Goal: Task Accomplishment & Management: Manage account settings

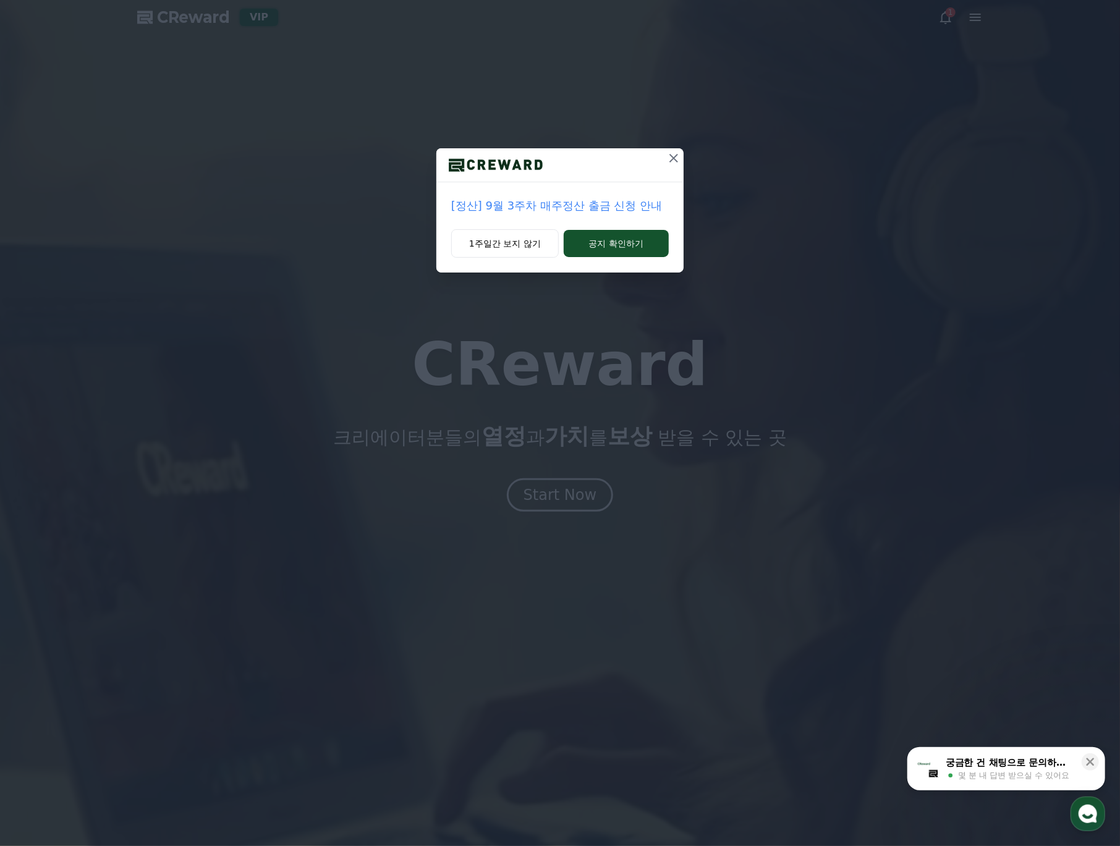
click at [570, 211] on p "[정산] 9월 3주차 매주정산 출금 신청 안내" at bounding box center [560, 205] width 218 height 17
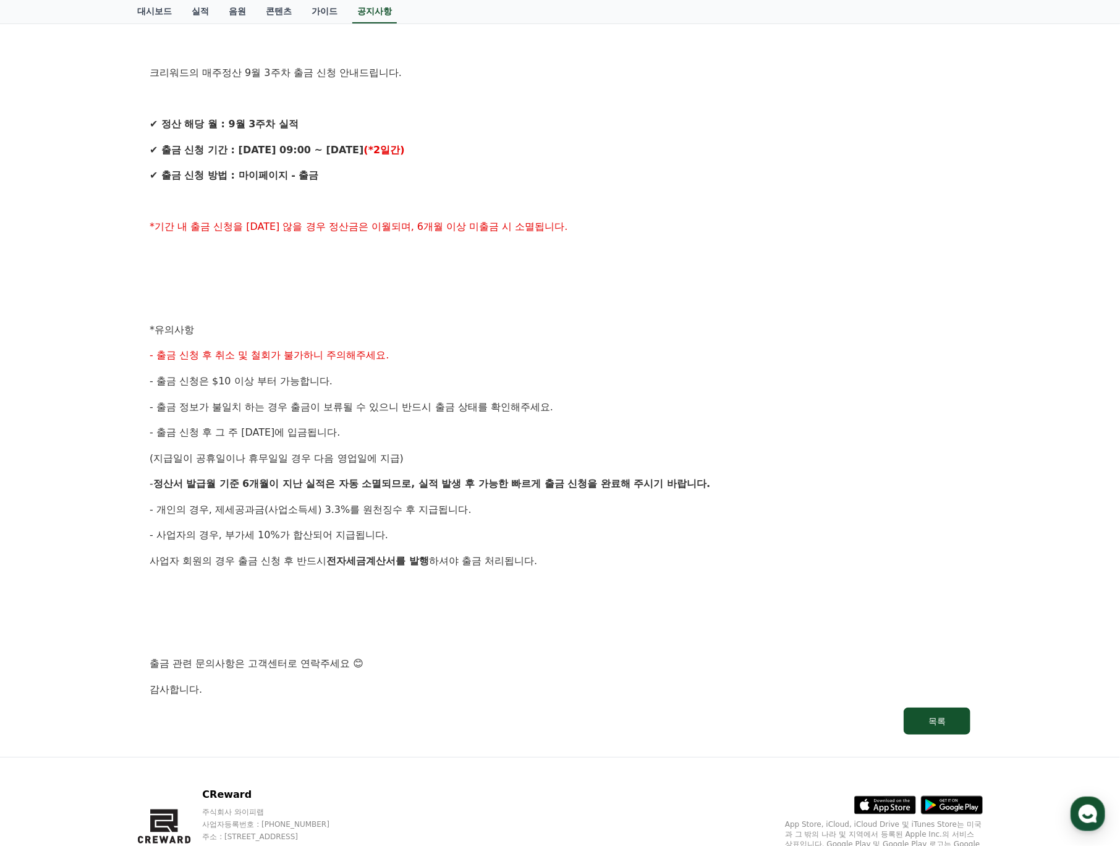
scroll to position [294, 0]
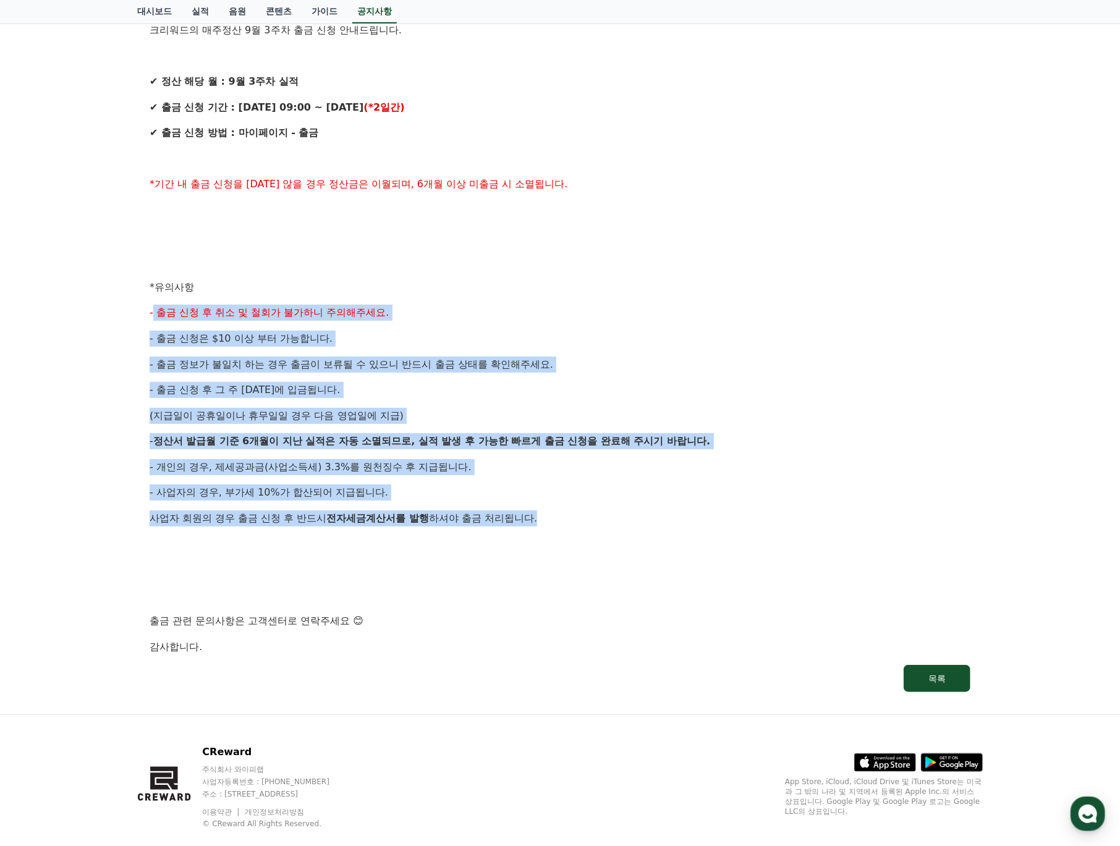
drag, startPoint x: 558, startPoint y: 521, endPoint x: 151, endPoint y: 303, distance: 461.7
click at [151, 304] on div "안녕하세요, 크리워드입니다. 크리워드의 매주정산 9월 3주차 출금 신청 안내드립니다. ✔ 정산 해당 월 : 9월 3주차 실적 ✔ 출금 신청 기…" at bounding box center [560, 300] width 821 height 710
click at [151, 302] on div "안녕하세요, 크리워드입니다. 크리워드의 매주정산 9월 3주차 출금 신청 안내드립니다. ✔ 정산 해당 월 : 9월 3주차 실적 ✔ 출금 신청 기…" at bounding box center [560, 300] width 821 height 710
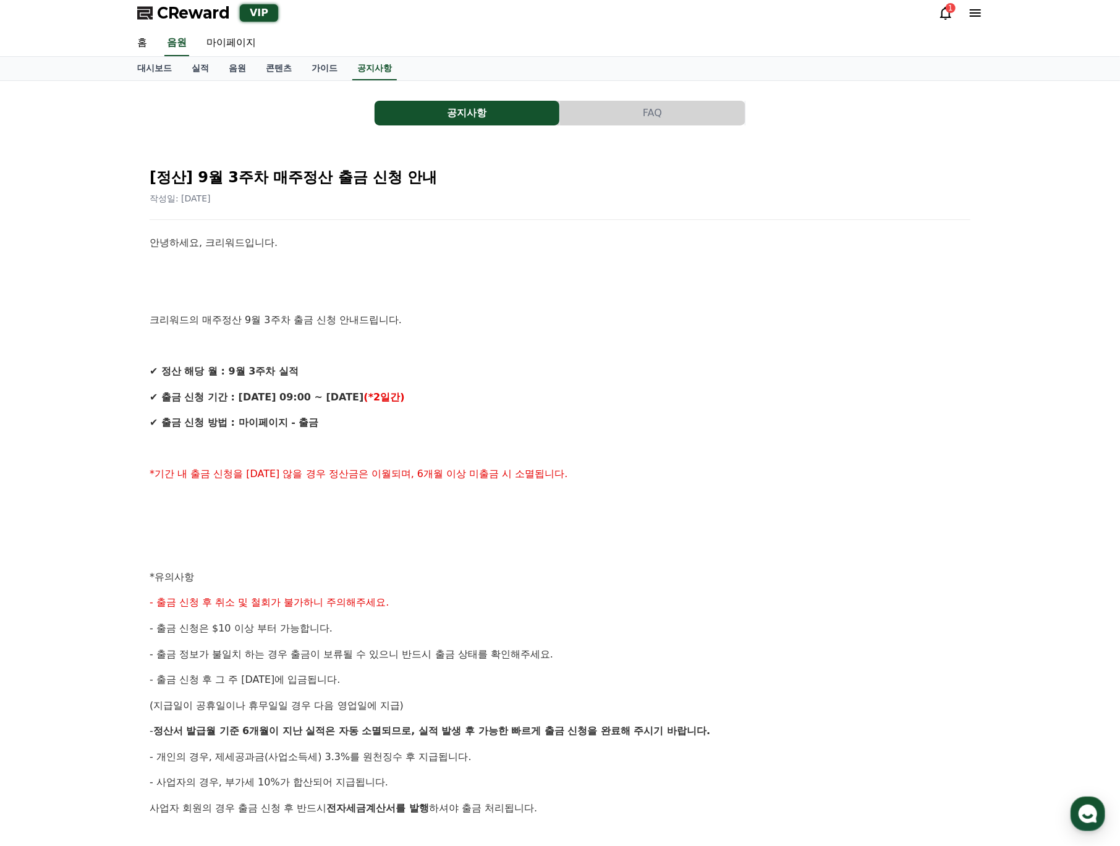
scroll to position [0, 0]
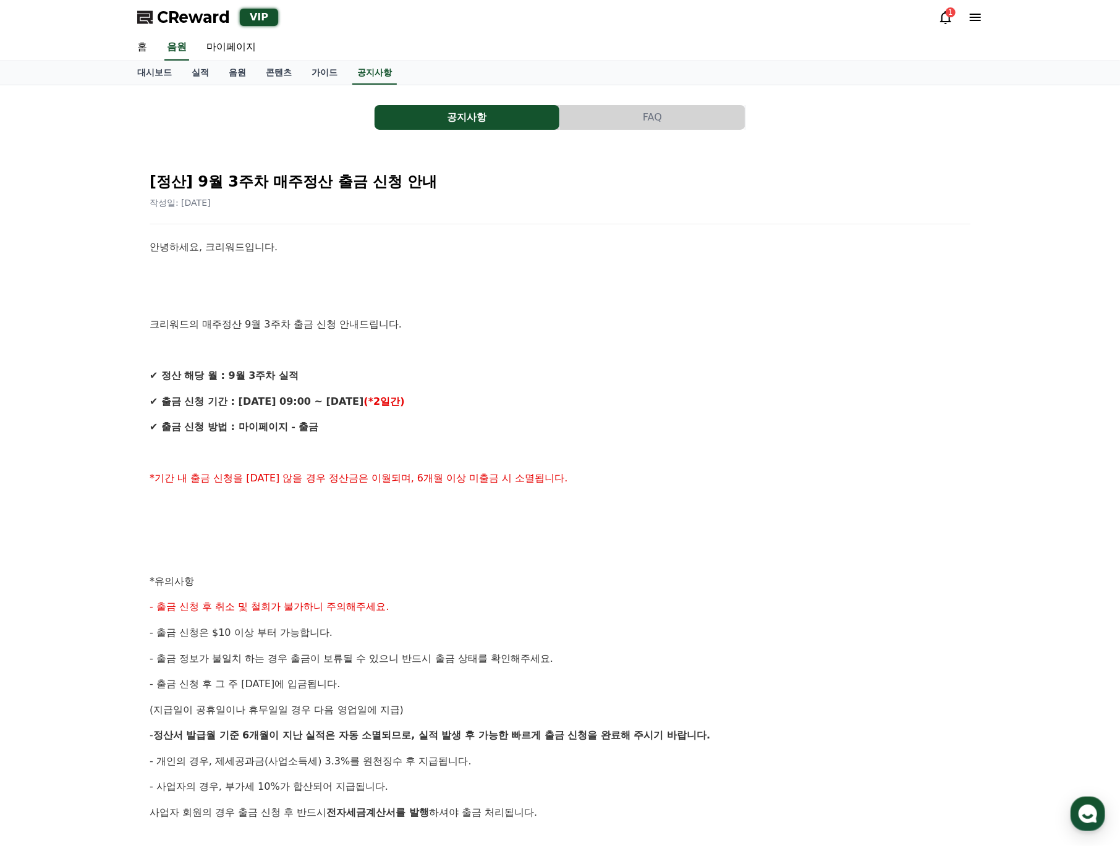
click at [192, 11] on span "CReward" at bounding box center [193, 17] width 73 height 20
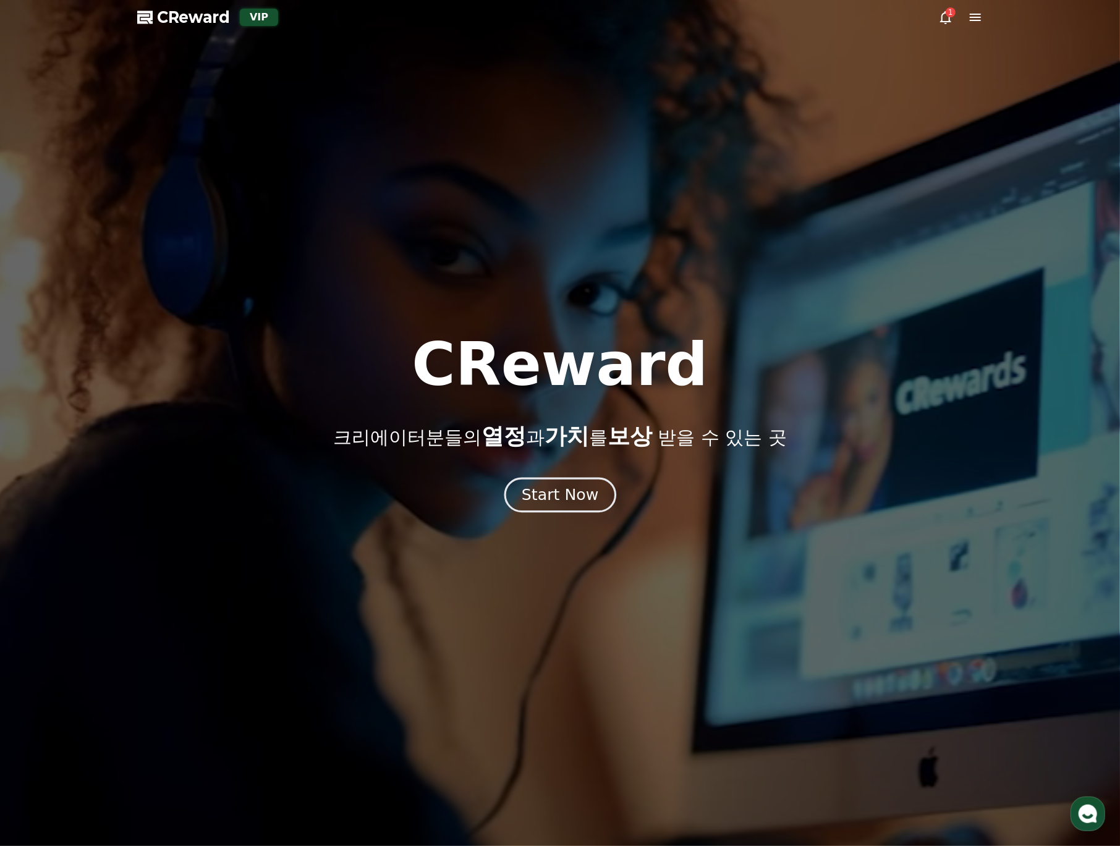
click at [569, 497] on div "Start Now" at bounding box center [560, 495] width 77 height 21
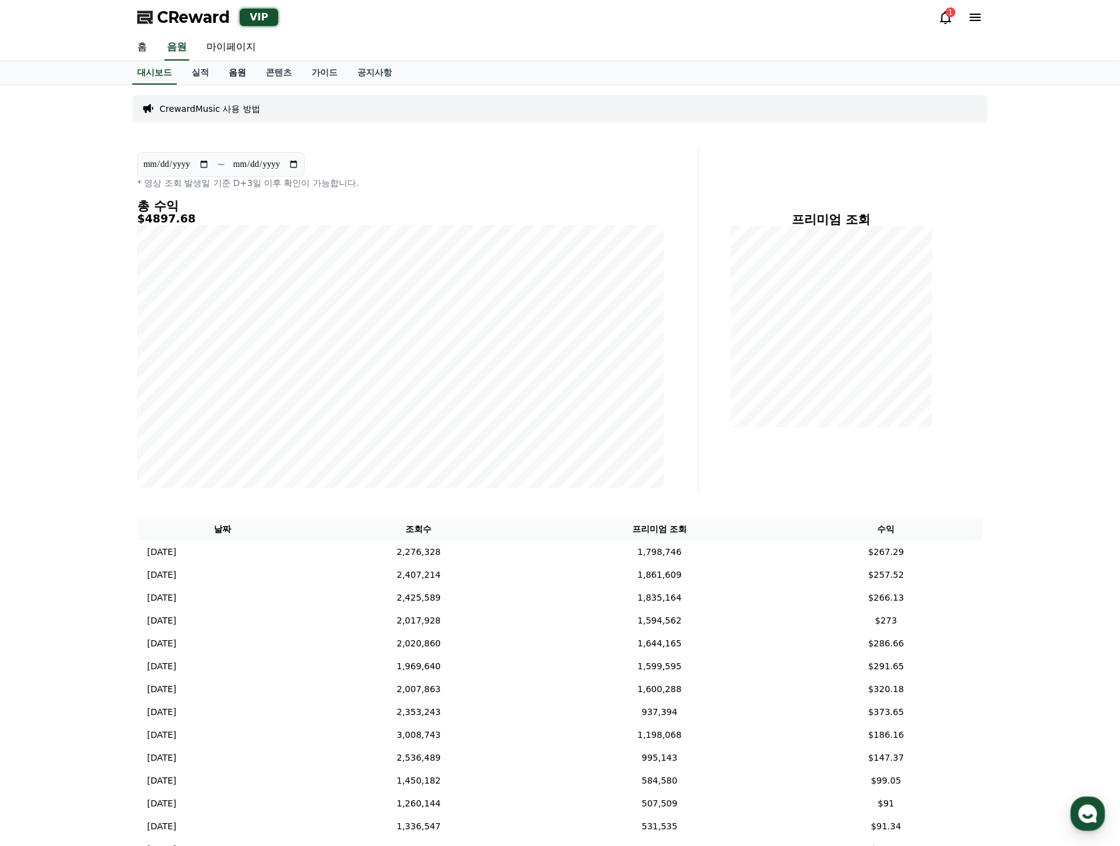
click at [235, 73] on link "음원" at bounding box center [237, 72] width 37 height 23
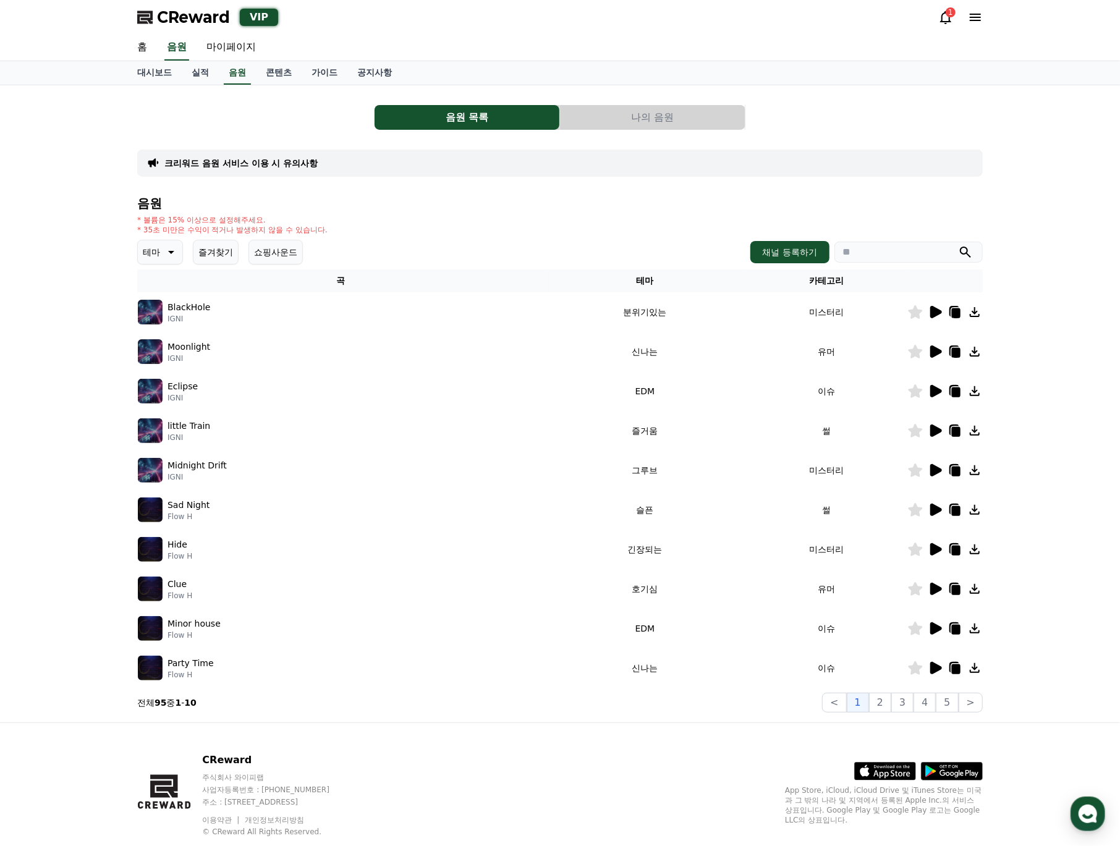
click at [441, 207] on h4 "음원" at bounding box center [560, 204] width 846 height 14
click at [161, 74] on link "대시보드" at bounding box center [154, 72] width 54 height 23
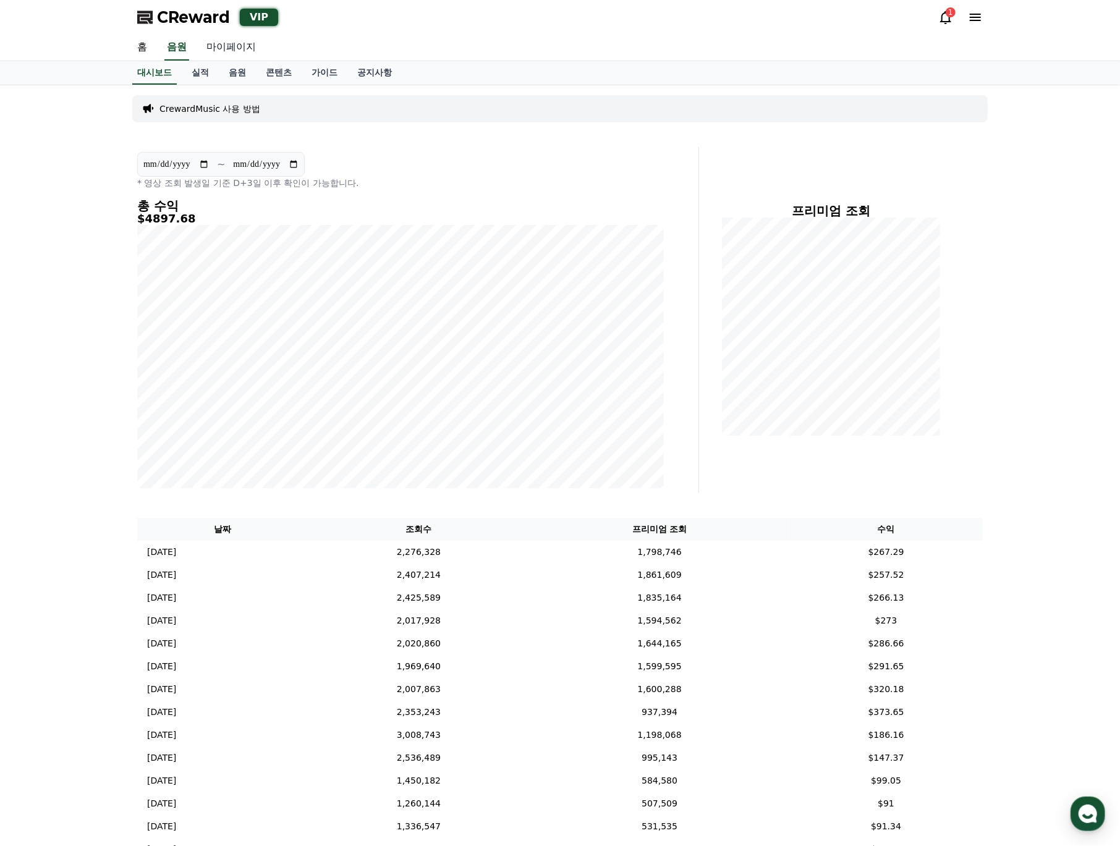
click at [243, 50] on link "마이페이지" at bounding box center [231, 48] width 69 height 26
select select "**********"
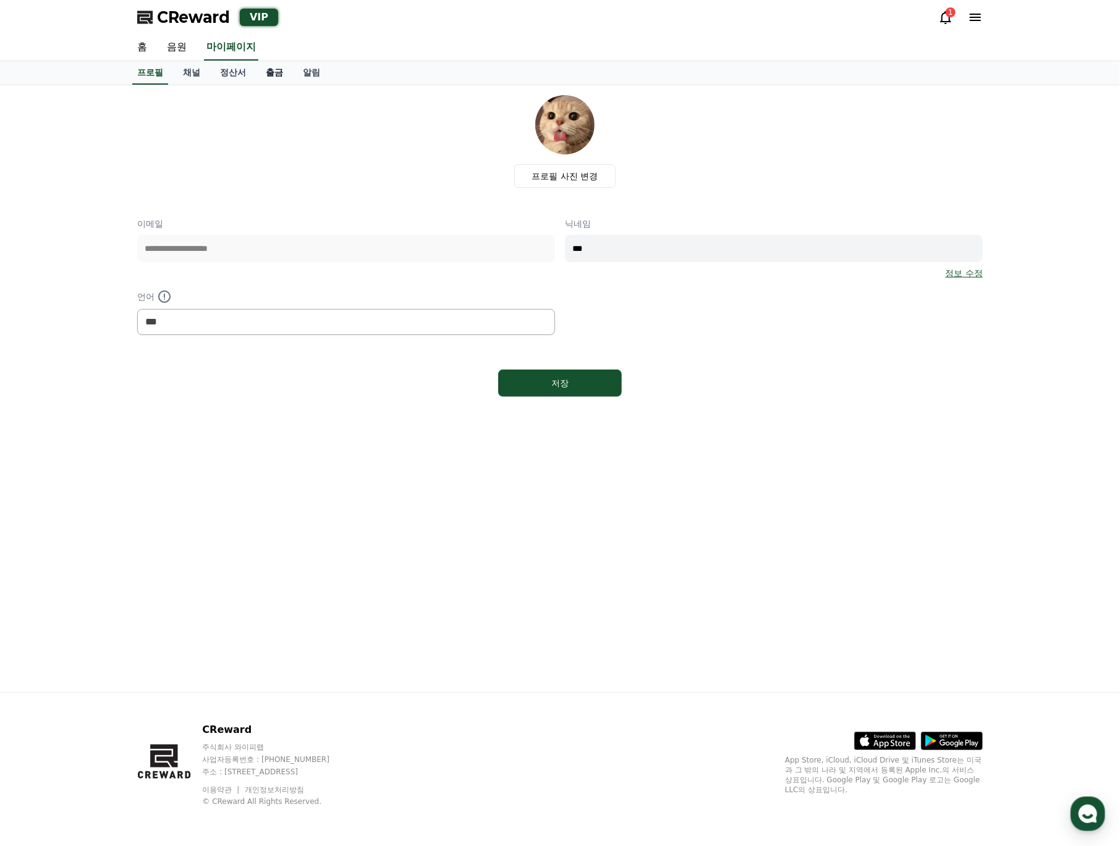
click at [278, 78] on link "출금" at bounding box center [274, 72] width 37 height 23
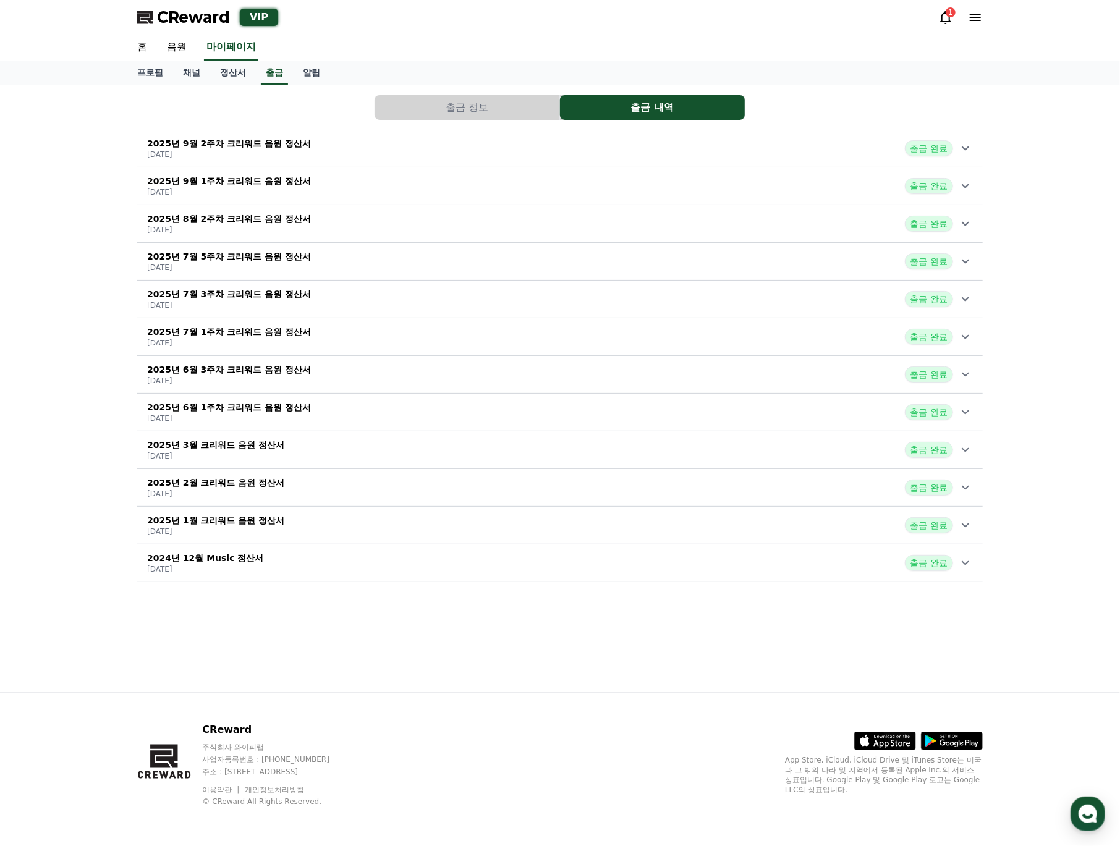
click at [447, 108] on button "출금 정보" at bounding box center [467, 107] width 185 height 25
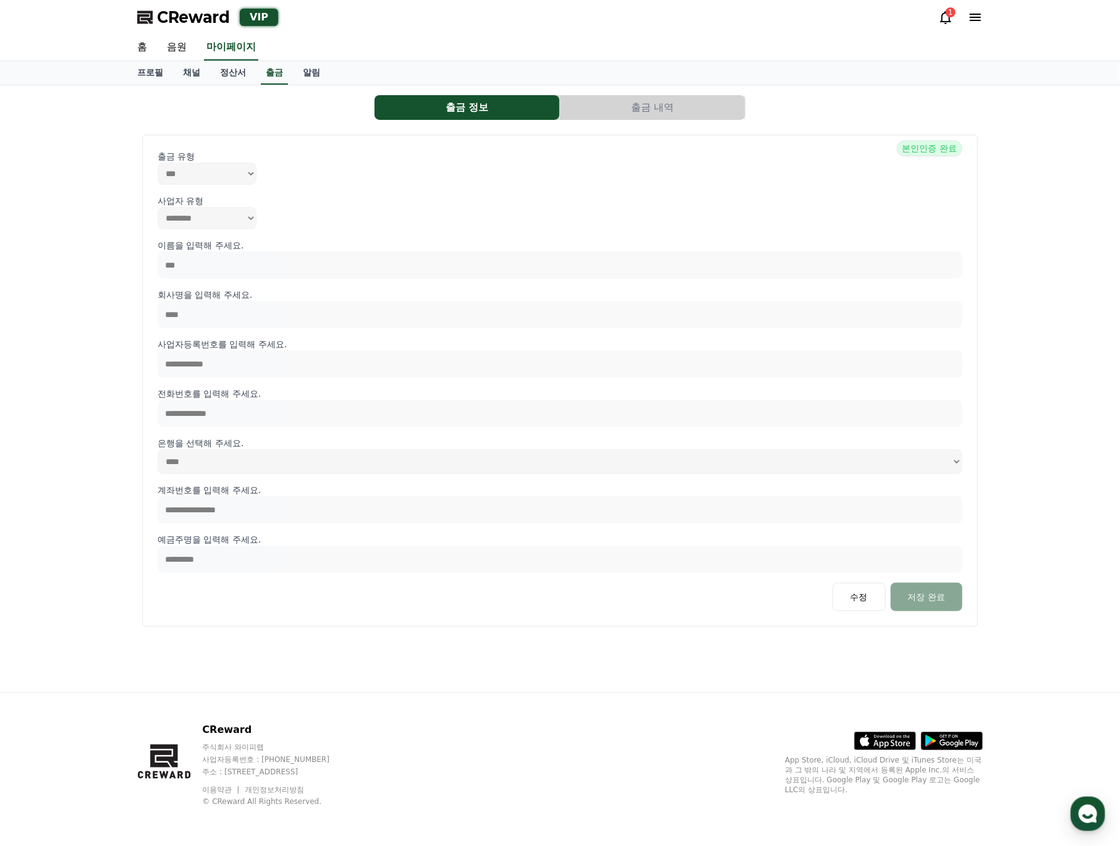
click at [643, 106] on button "출금 내역" at bounding box center [652, 107] width 185 height 25
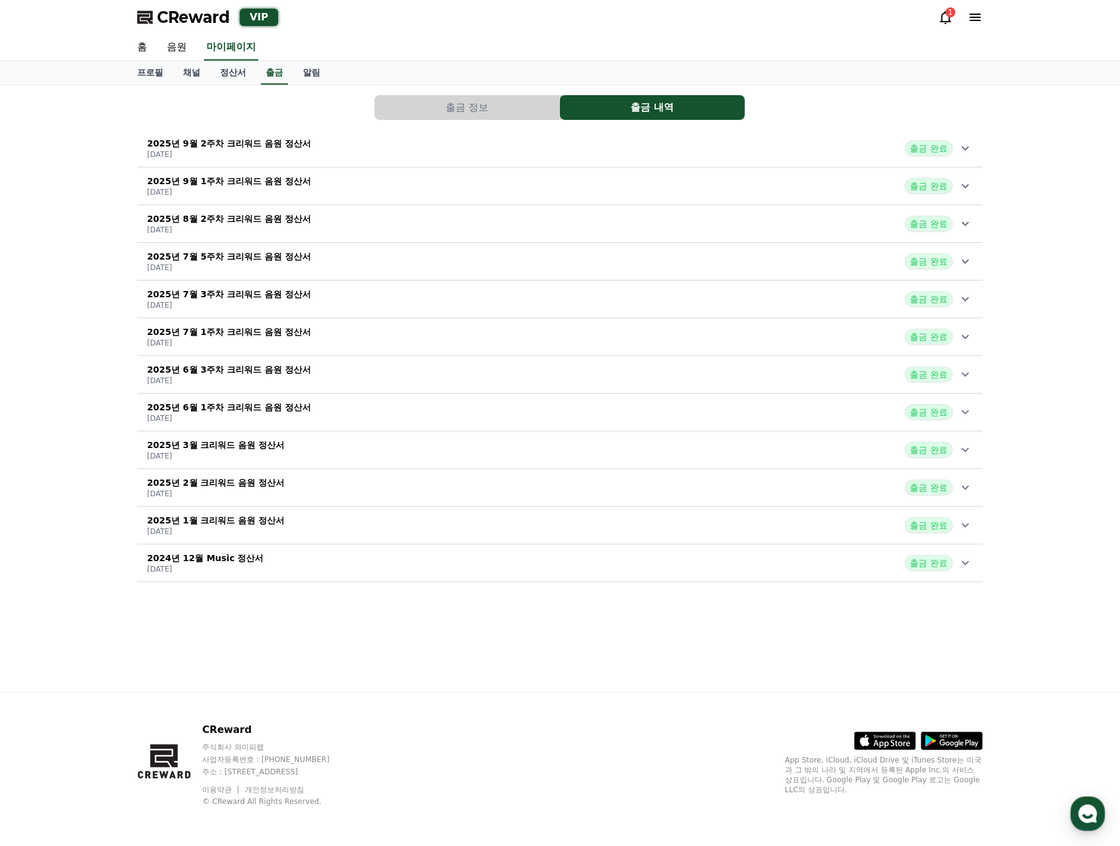
click at [500, 111] on button "출금 정보" at bounding box center [467, 107] width 185 height 25
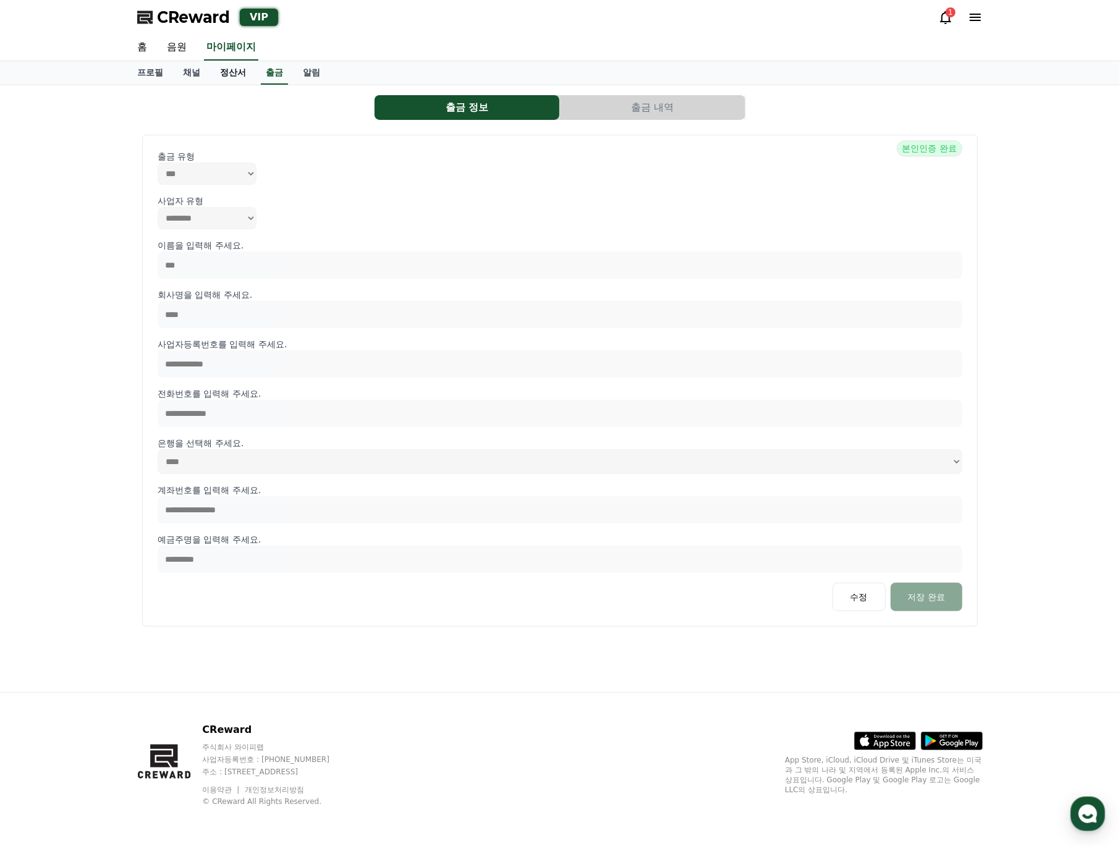
click at [227, 74] on link "정산서" at bounding box center [233, 72] width 46 height 23
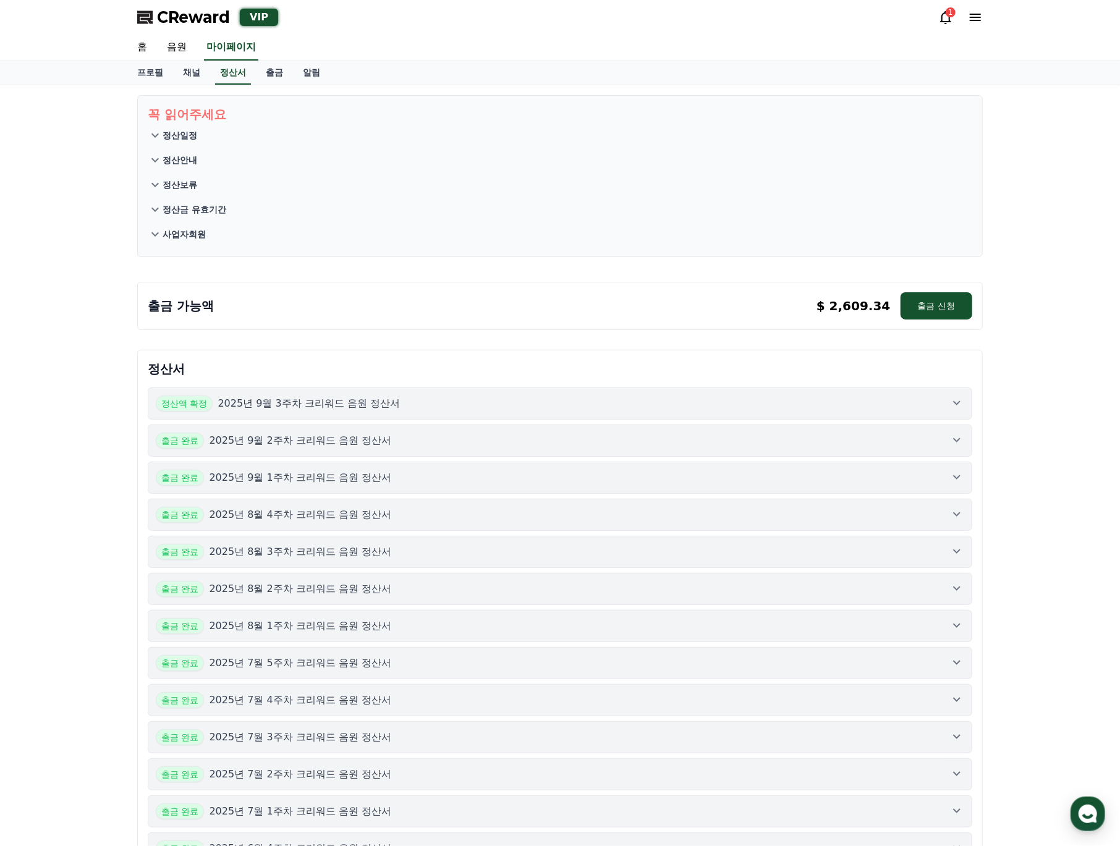
click at [430, 415] on button "정산액 확정 2025년 9월 3주차 크리워드 음원 정산서" at bounding box center [560, 404] width 825 height 32
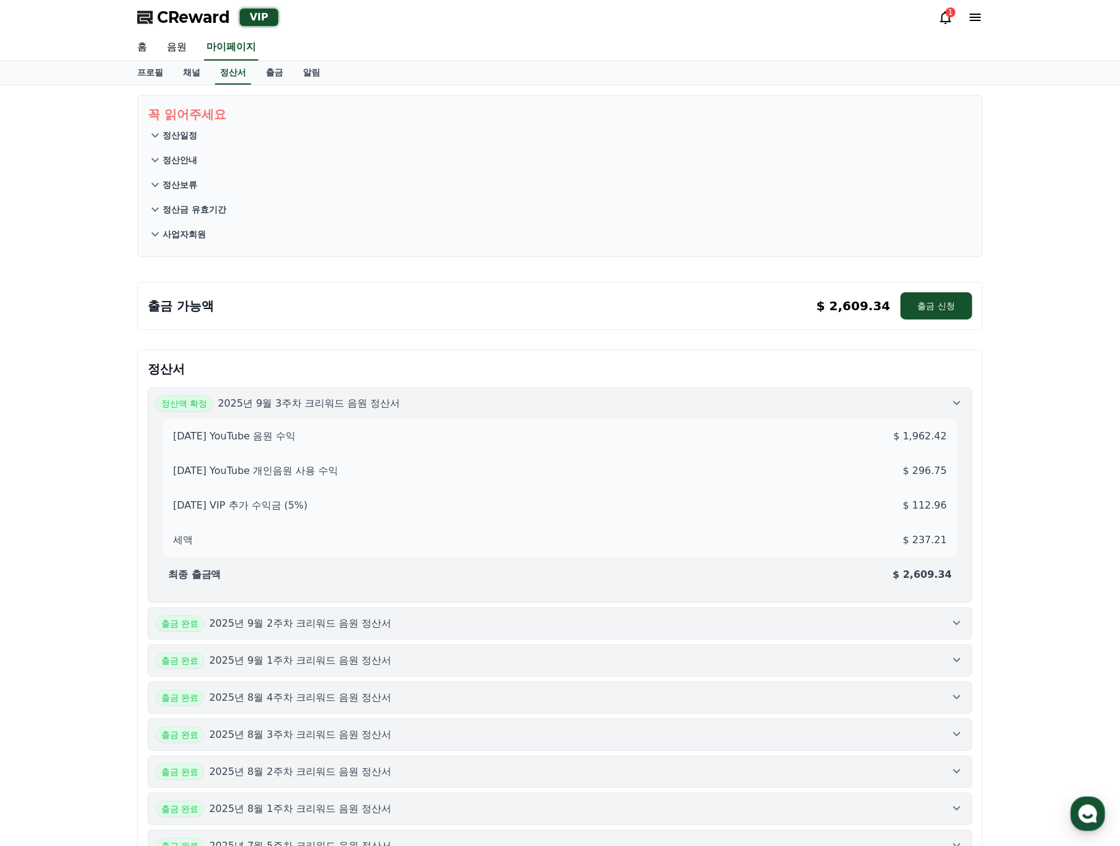
click at [439, 408] on div "정산액 확정 2025년 9월 3주차 크리워드 음원 정산서" at bounding box center [560, 404] width 809 height 16
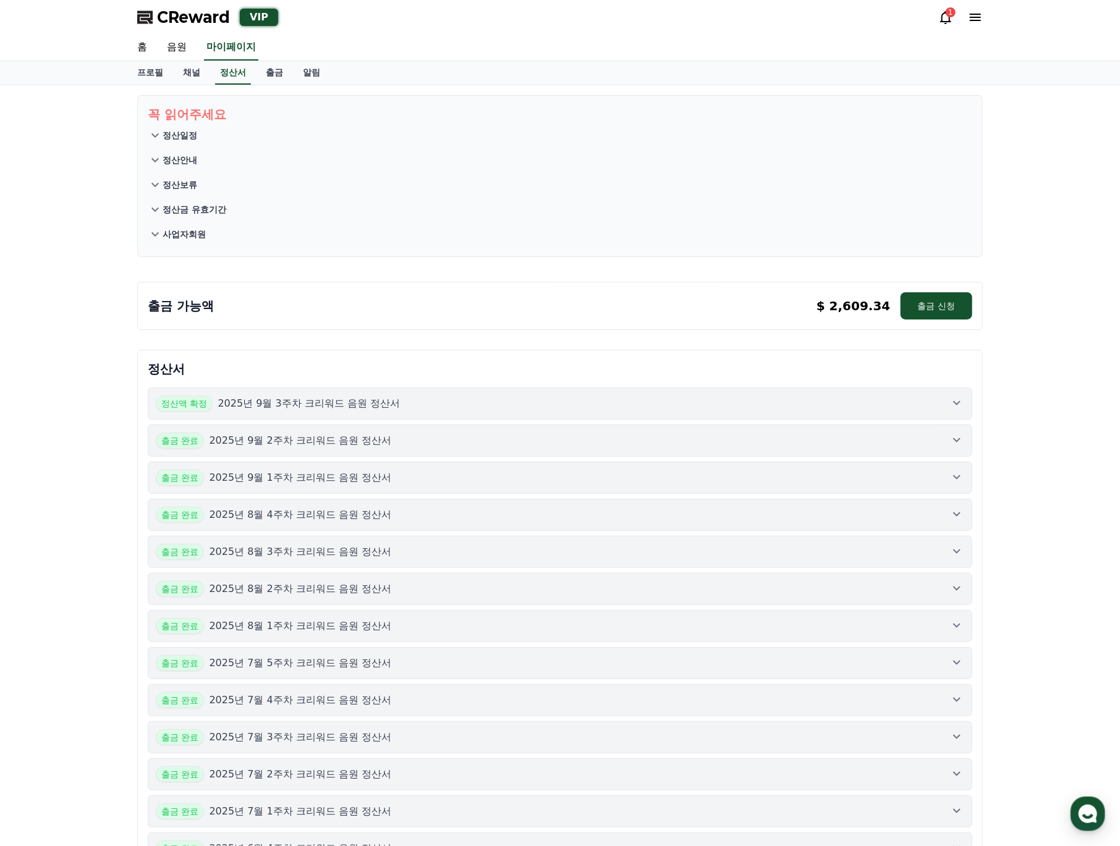
click at [424, 445] on div "출금 완료 2025년 9월 2주차 크리워드 음원 정산서" at bounding box center [560, 441] width 809 height 16
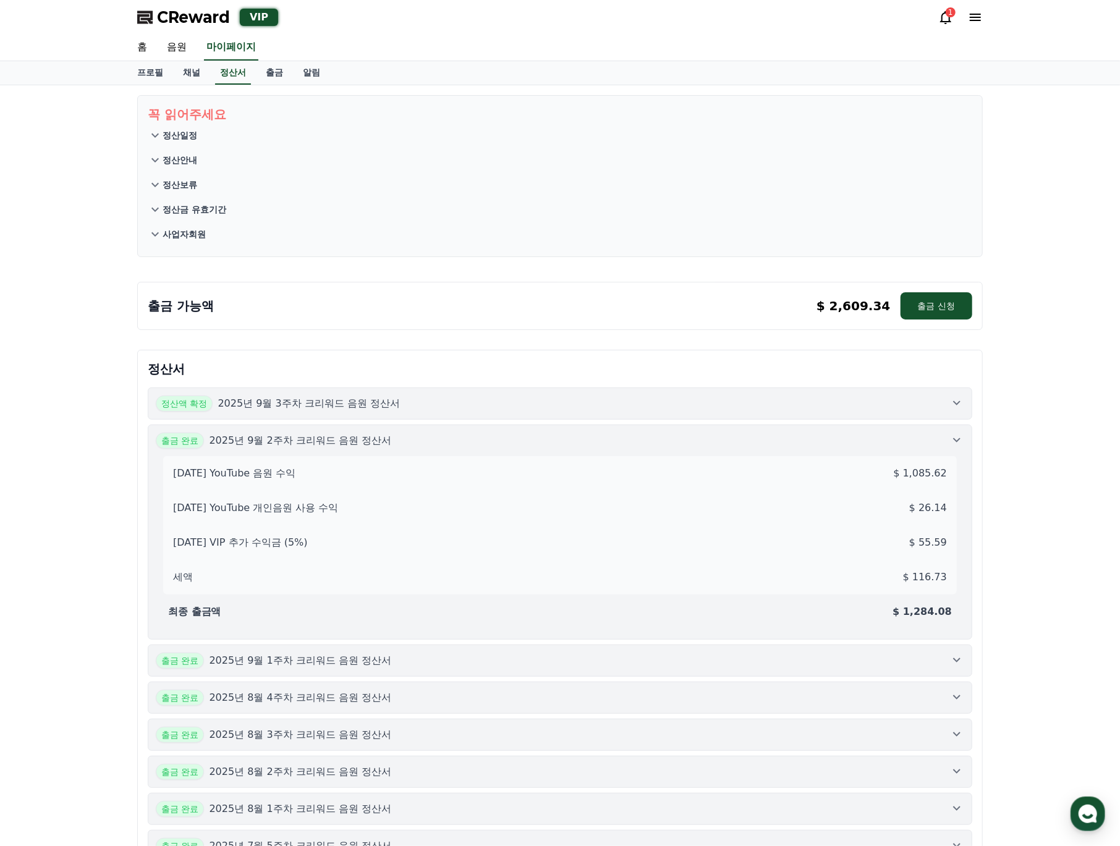
click at [424, 445] on div "출금 완료 2025년 9월 2주차 크리워드 음원 정산서" at bounding box center [560, 441] width 809 height 16
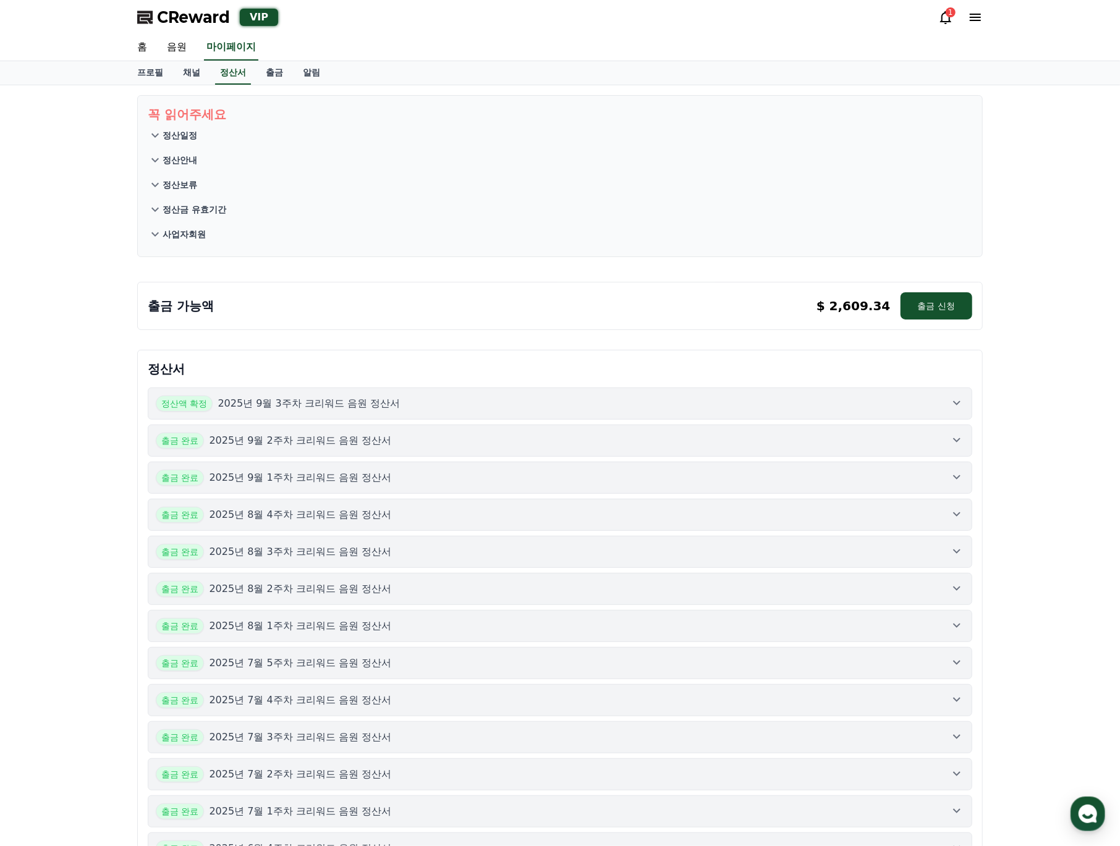
click at [407, 479] on div "출금 완료 2025년 9월 1주차 크리워드 음원 정산서" at bounding box center [560, 478] width 809 height 16
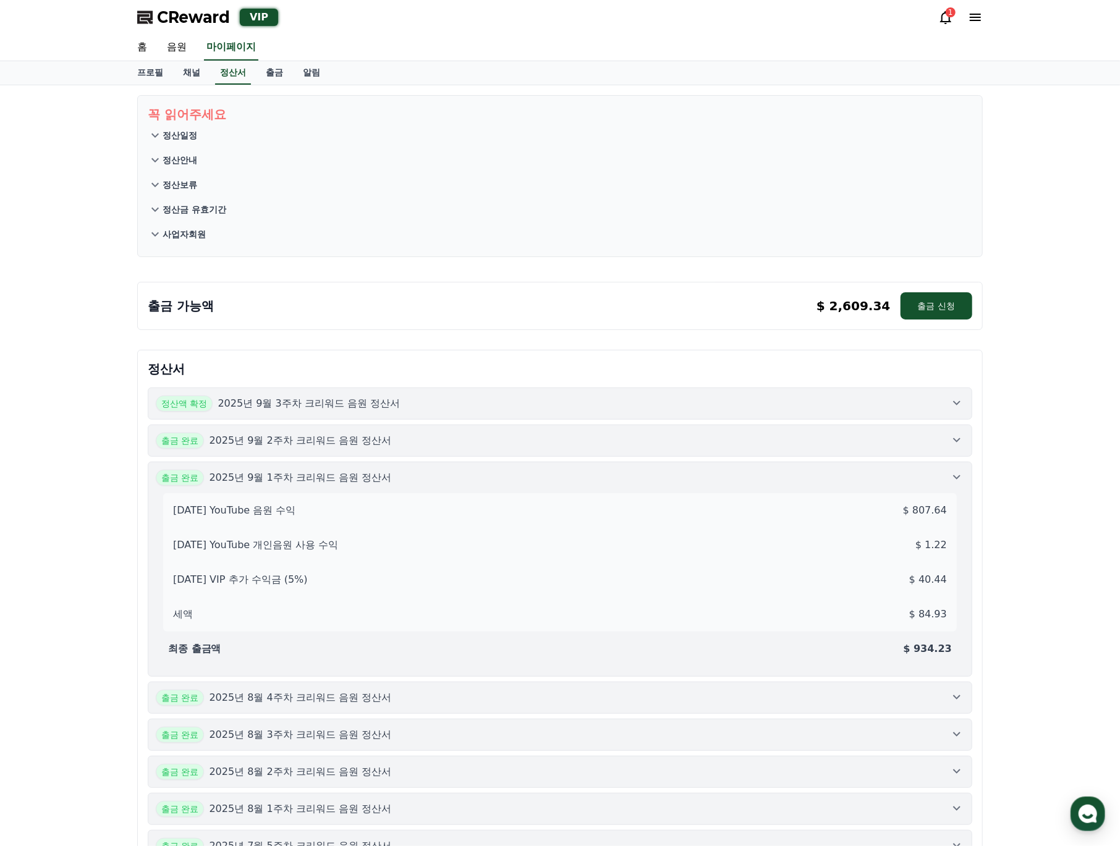
click at [407, 479] on div "출금 완료 2025년 9월 1주차 크리워드 음원 정산서" at bounding box center [560, 478] width 809 height 16
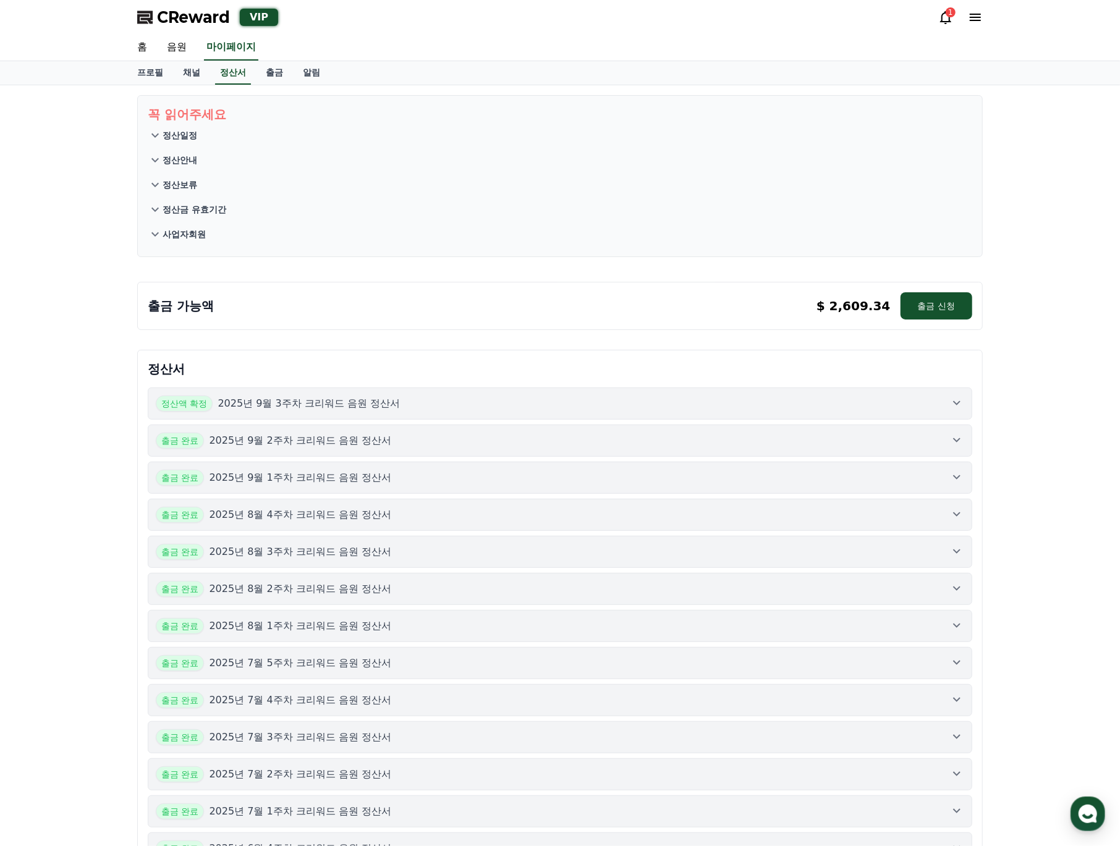
click at [400, 407] on div "정산액 확정 2025년 9월 3주차 크리워드 음원 정산서" at bounding box center [560, 404] width 809 height 16
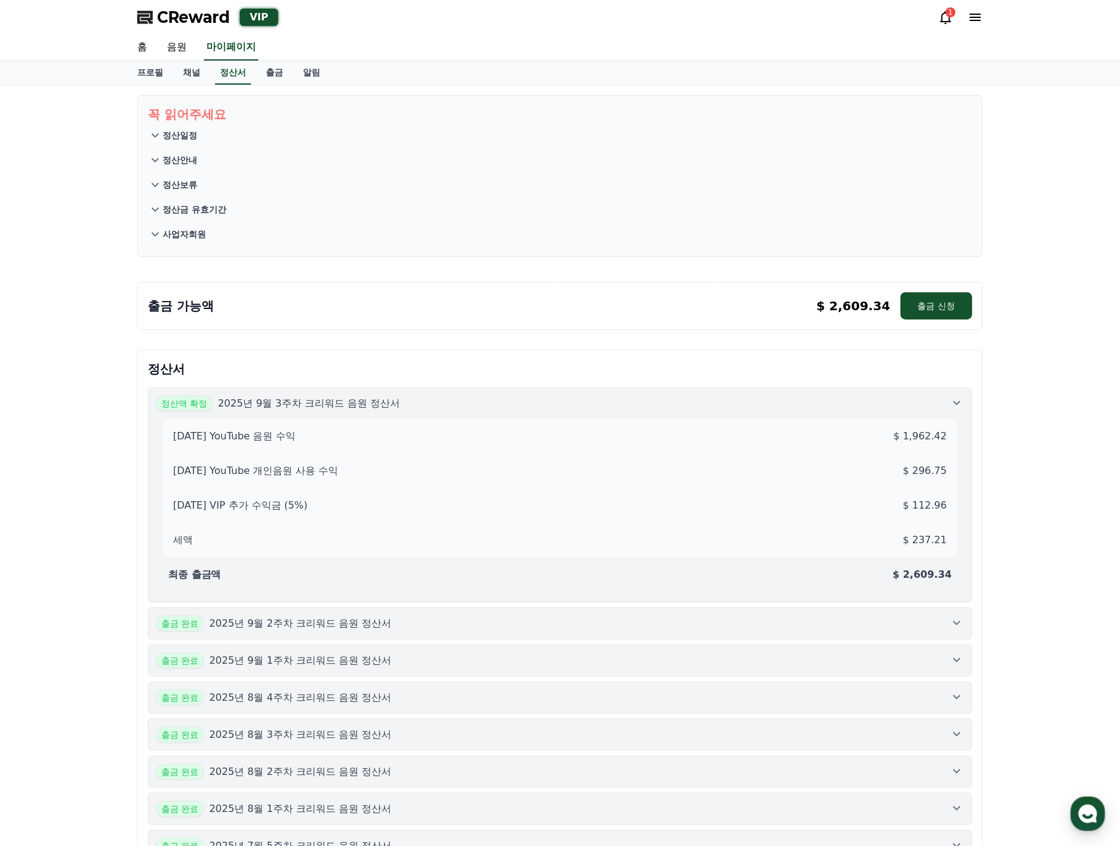
click at [400, 407] on div "정산액 확정 2025년 9월 3주차 크리워드 음원 정산서" at bounding box center [560, 404] width 809 height 16
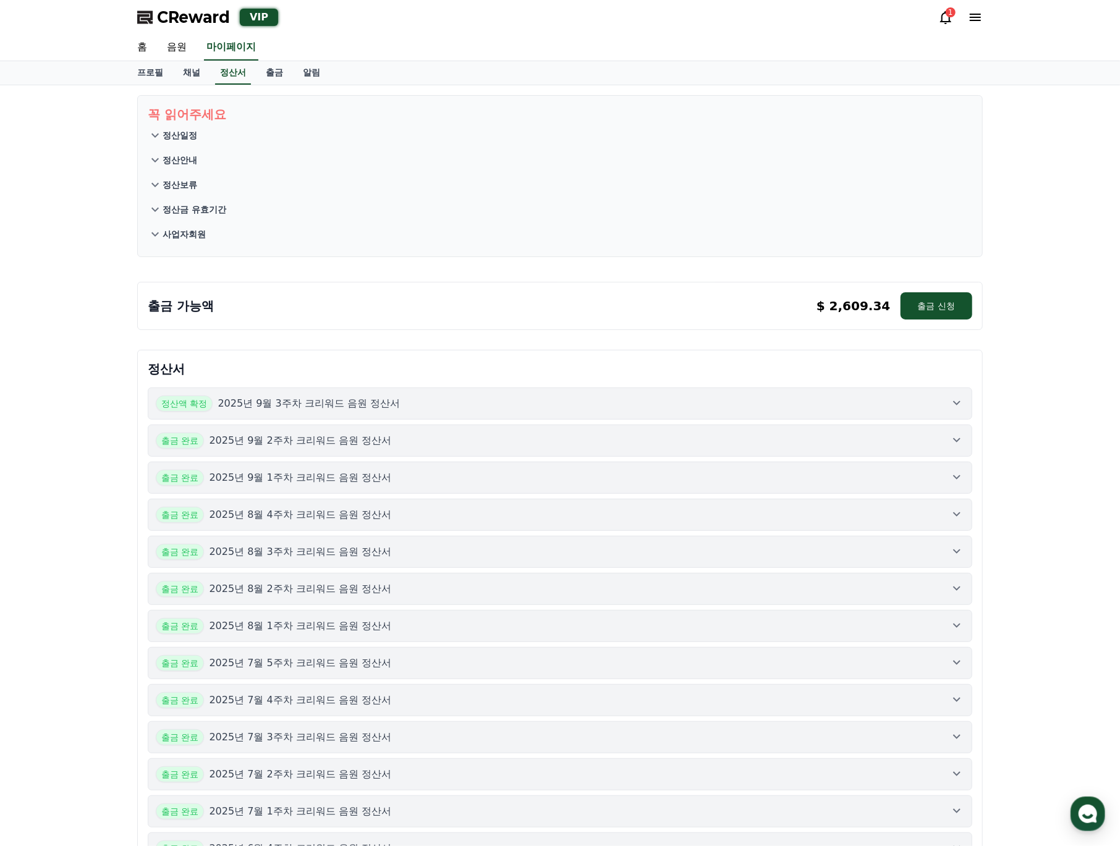
click at [456, 356] on div "정산서 정산액 확정 2025년 9월 3주차 크리워드 음원 정산서 출금 완료 2025년 9월 2주차 크리워드 음원 정산서 출금 완료 2025년 …" at bounding box center [560, 784] width 846 height 869
click at [148, 72] on link "프로필" at bounding box center [150, 72] width 46 height 23
select select "**********"
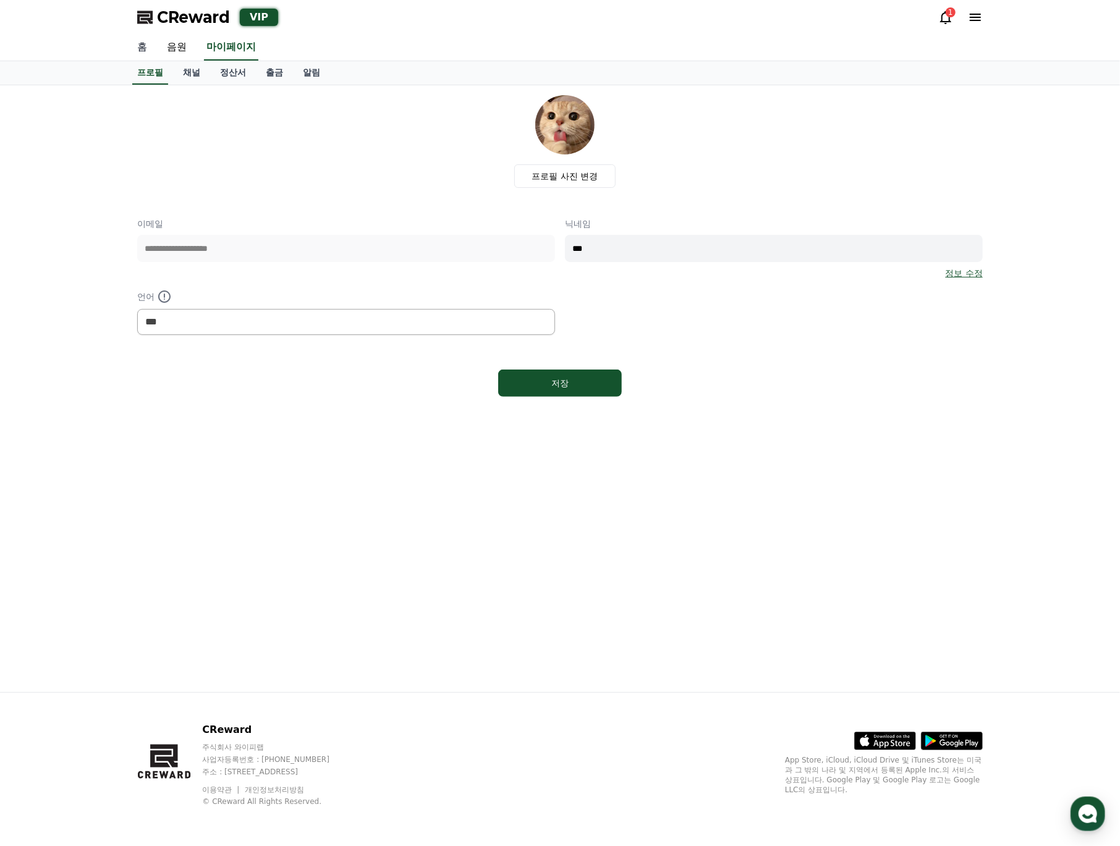
click at [136, 55] on link "홈" at bounding box center [142, 48] width 30 height 26
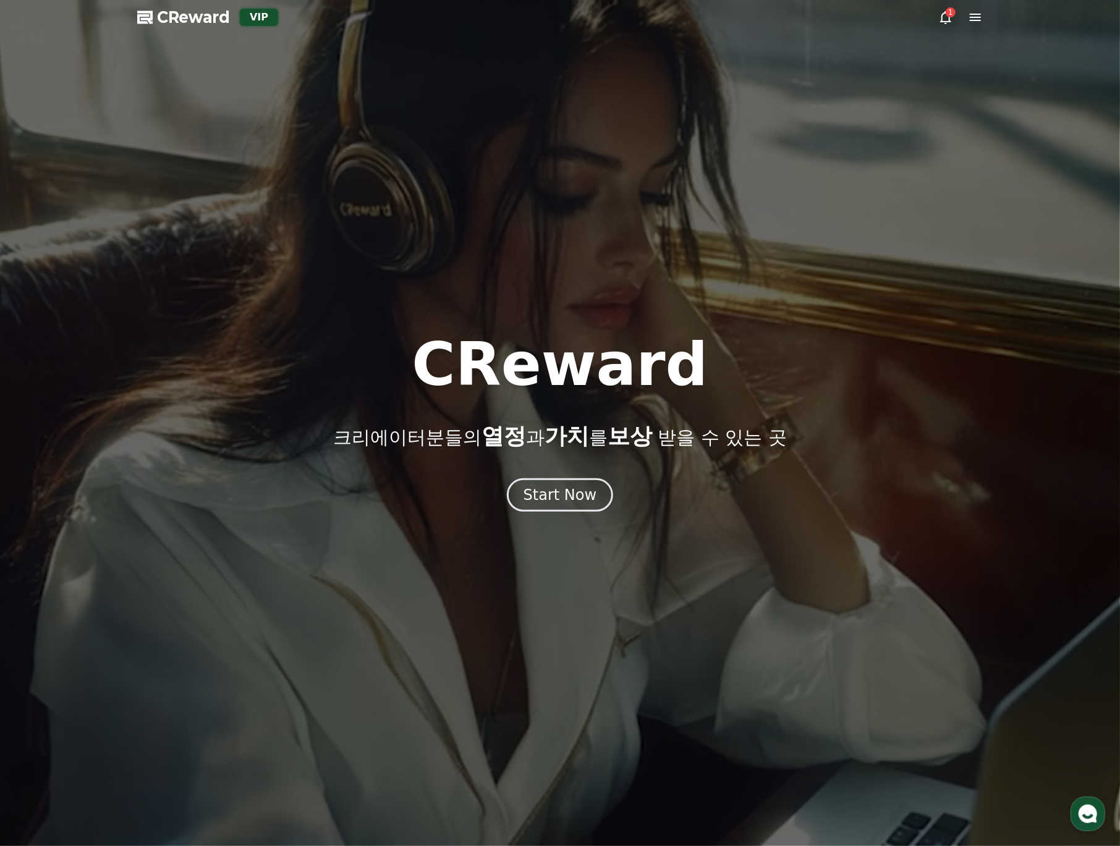
click at [231, 162] on div at bounding box center [560, 423] width 1120 height 846
